Goal: Task Accomplishment & Management: Complete application form

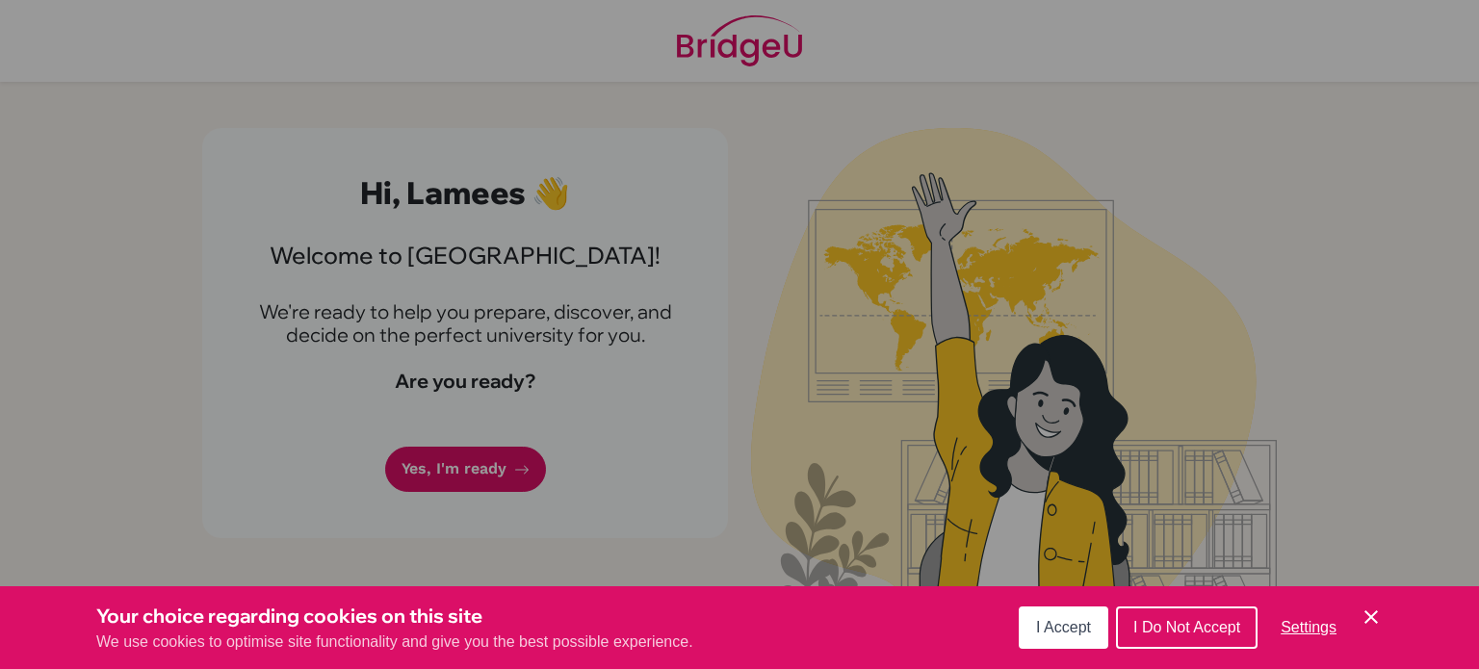
click at [1069, 619] on span "I Accept" at bounding box center [1063, 627] width 55 height 16
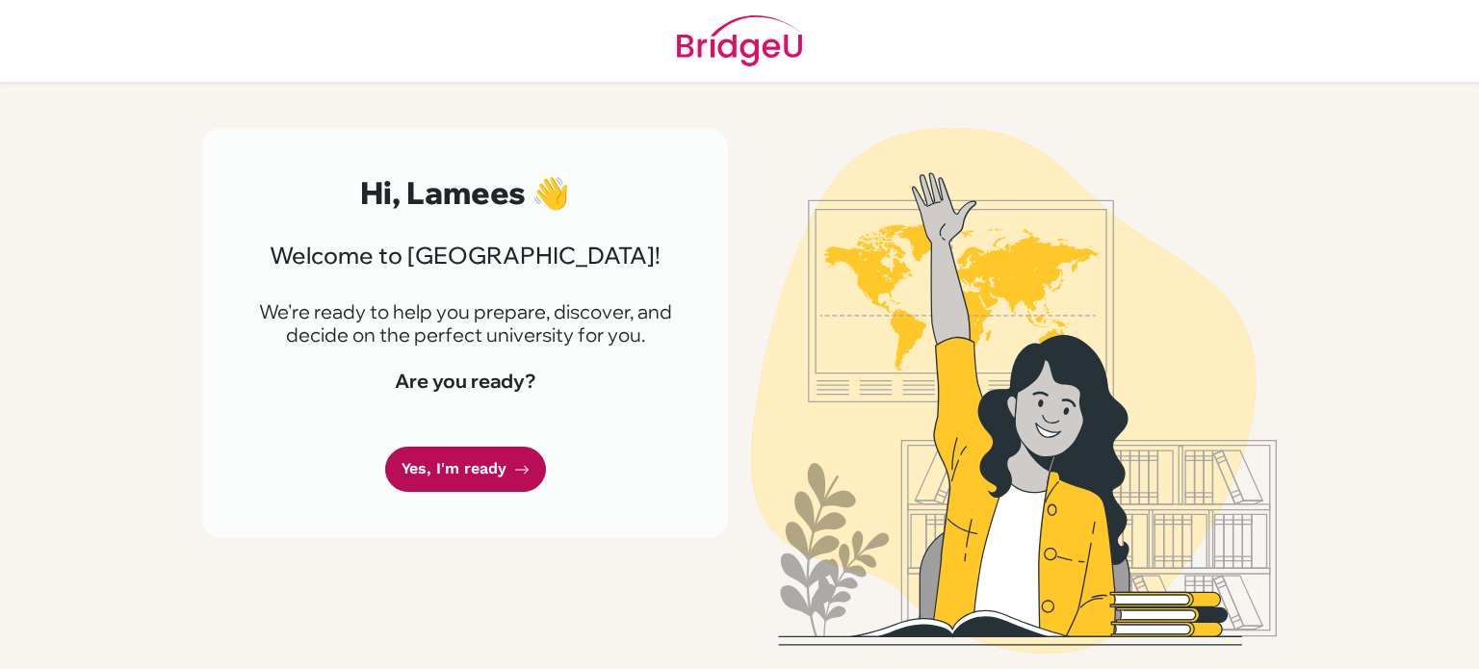
click at [515, 471] on icon at bounding box center [521, 469] width 15 height 15
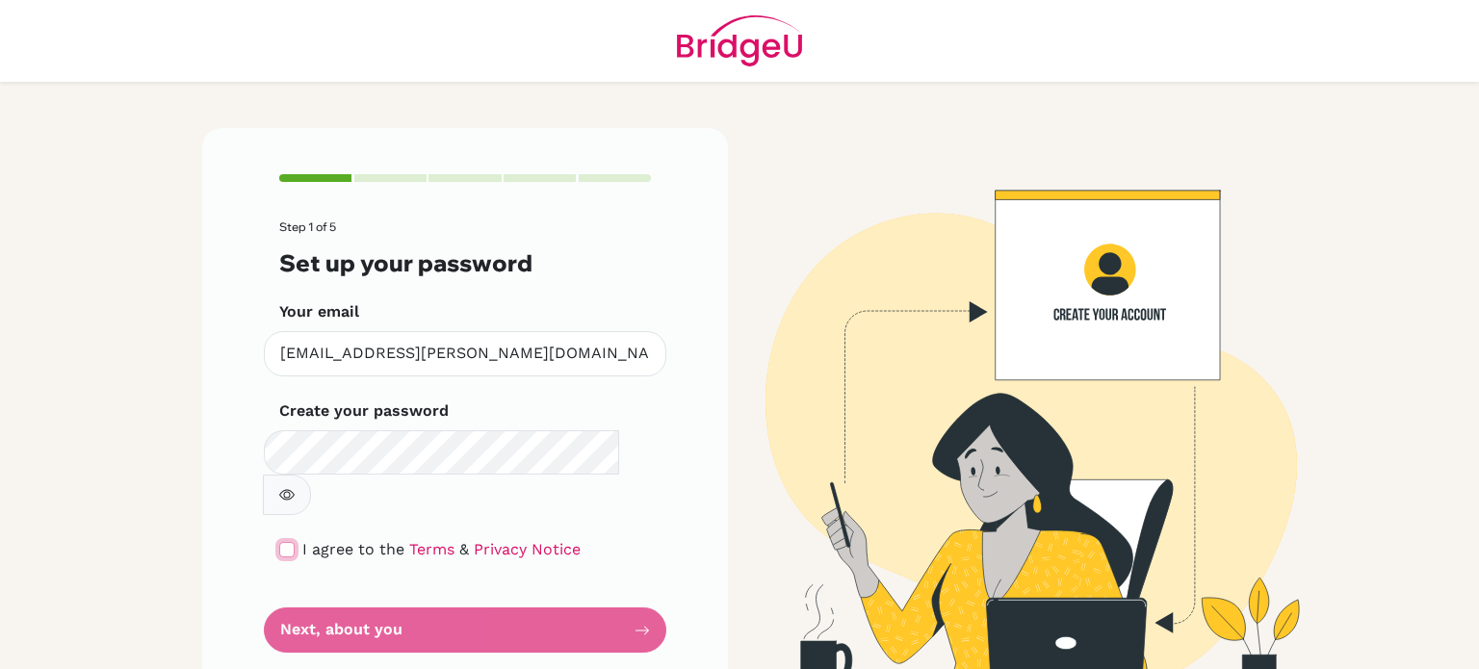
click at [290, 542] on input "checkbox" at bounding box center [286, 549] width 15 height 15
checkbox input "true"
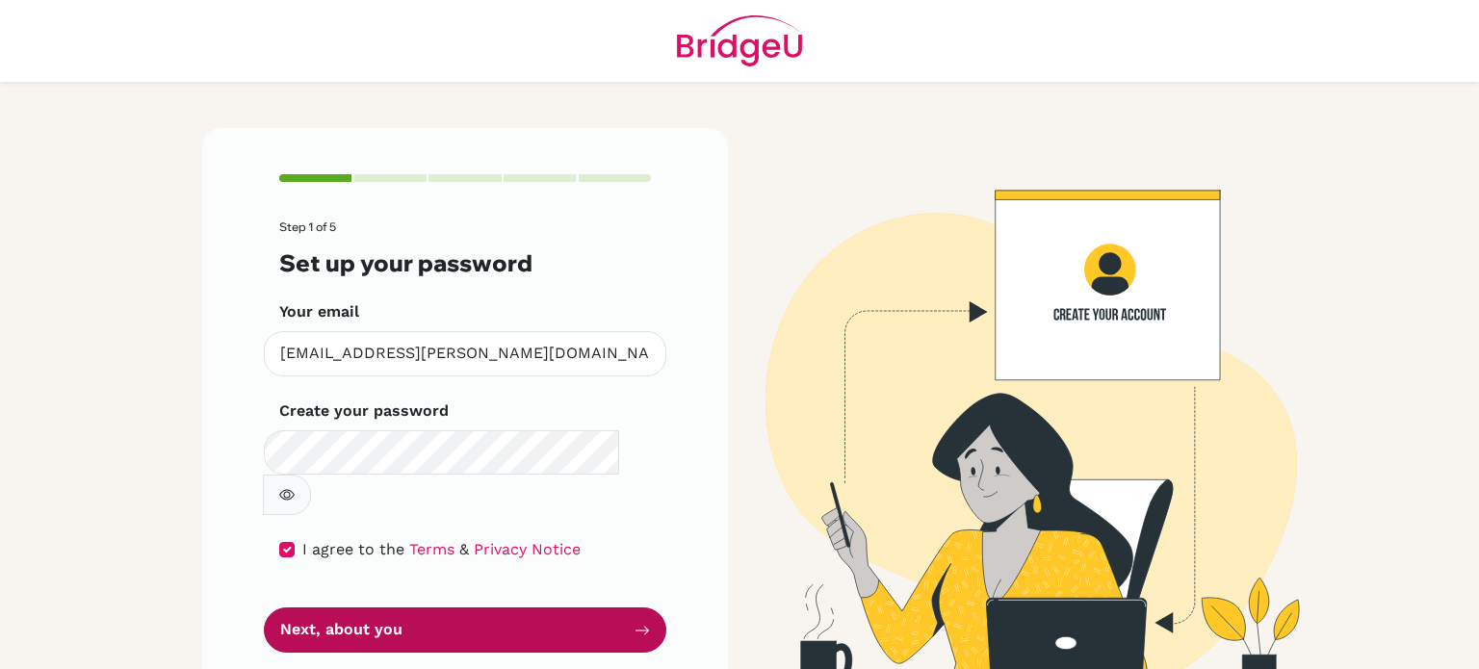
click at [322, 608] on button "Next, about you" at bounding box center [465, 630] width 403 height 45
click at [475, 608] on button "Next, about you" at bounding box center [465, 630] width 403 height 45
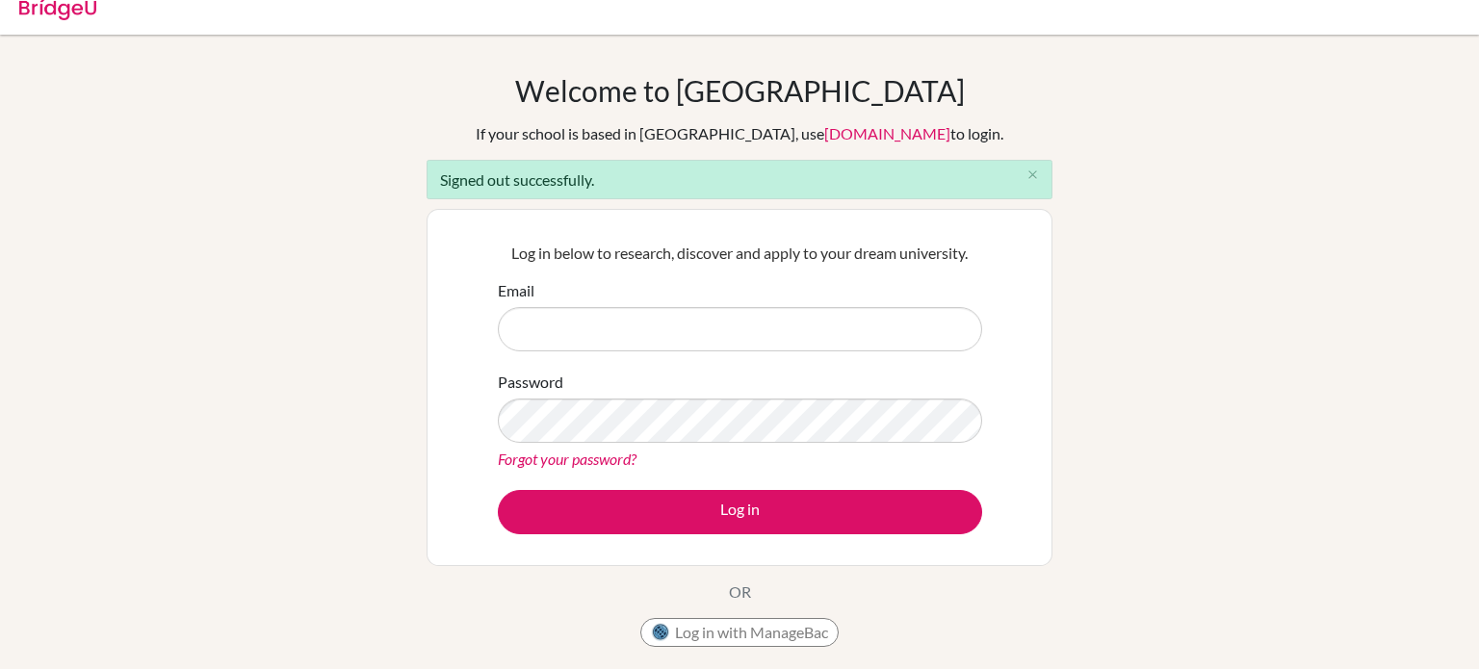
scroll to position [22, 0]
type input "[EMAIL_ADDRESS][PERSON_NAME][DOMAIN_NAME]"
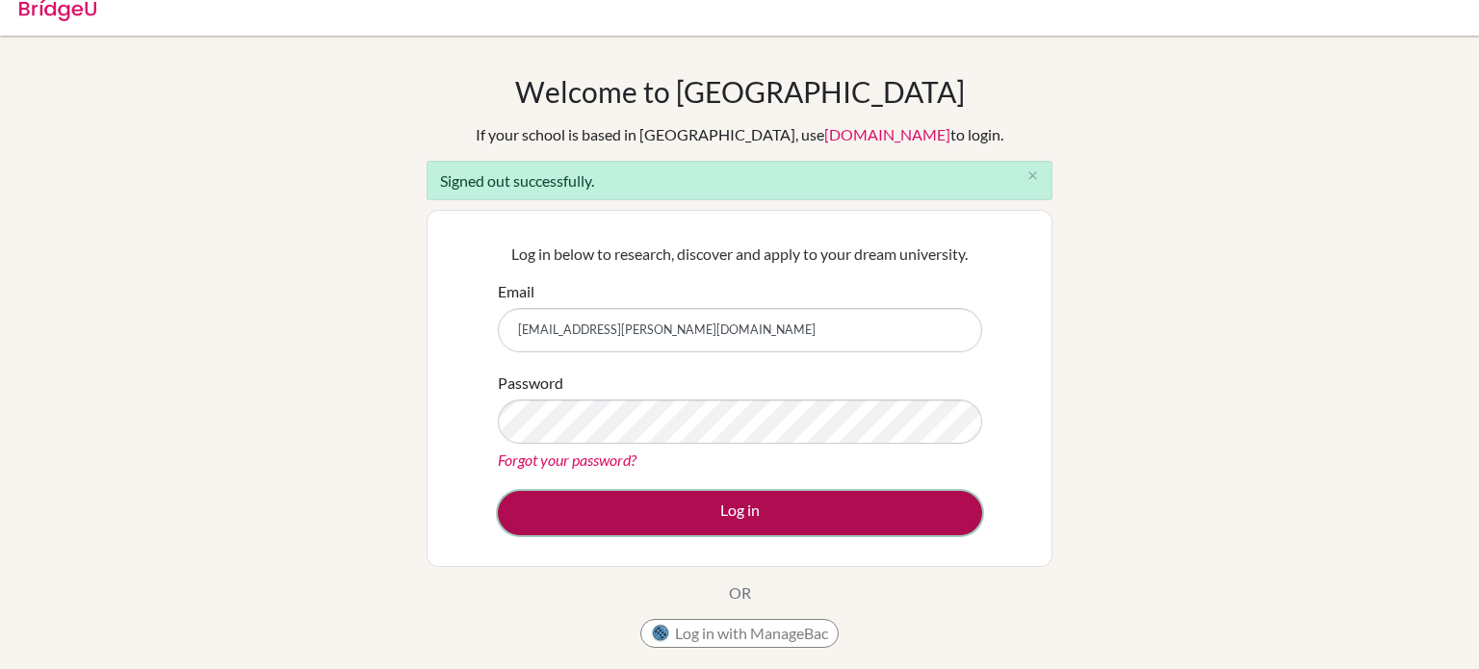
click at [861, 491] on button "Log in" at bounding box center [740, 513] width 484 height 44
